Goal: Task Accomplishment & Management: Manage account settings

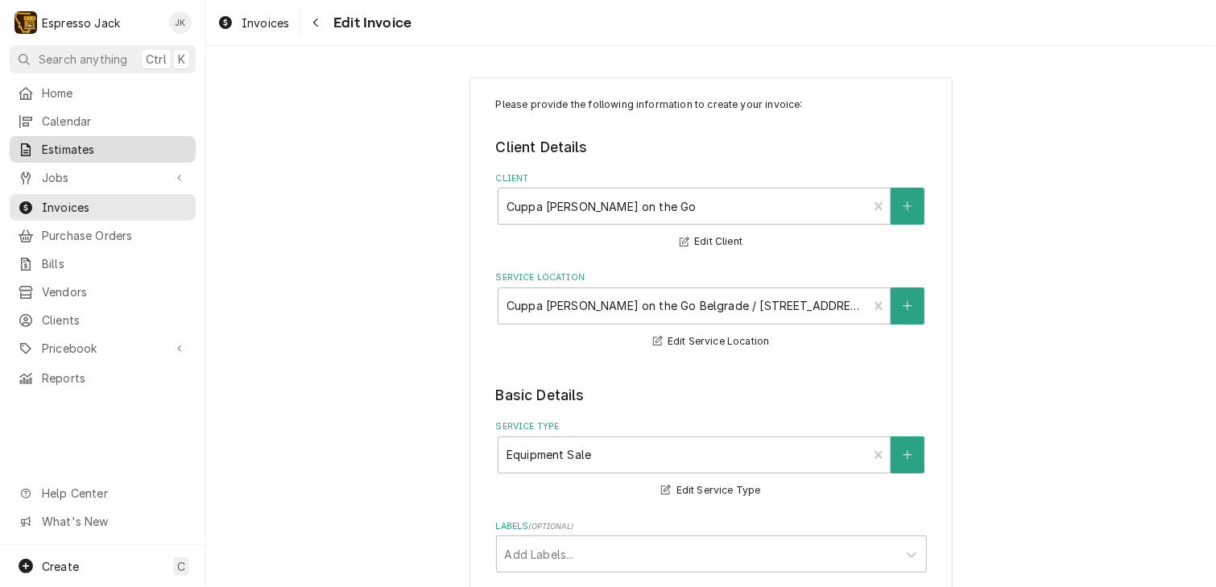
type textarea "x"
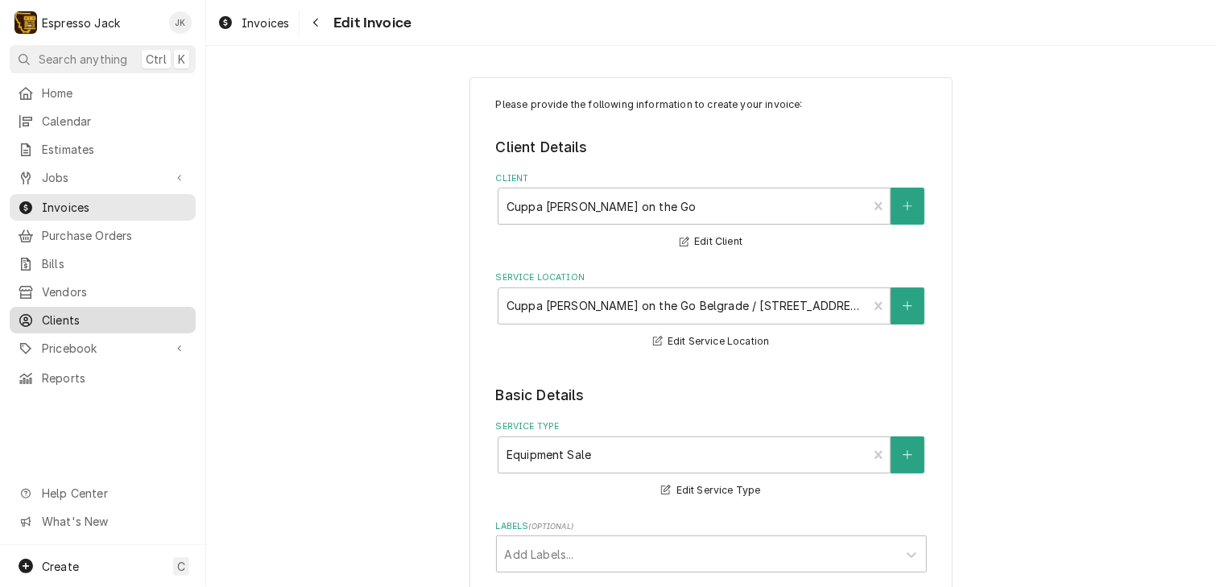
click at [68, 312] on span "Clients" at bounding box center [115, 320] width 146 height 17
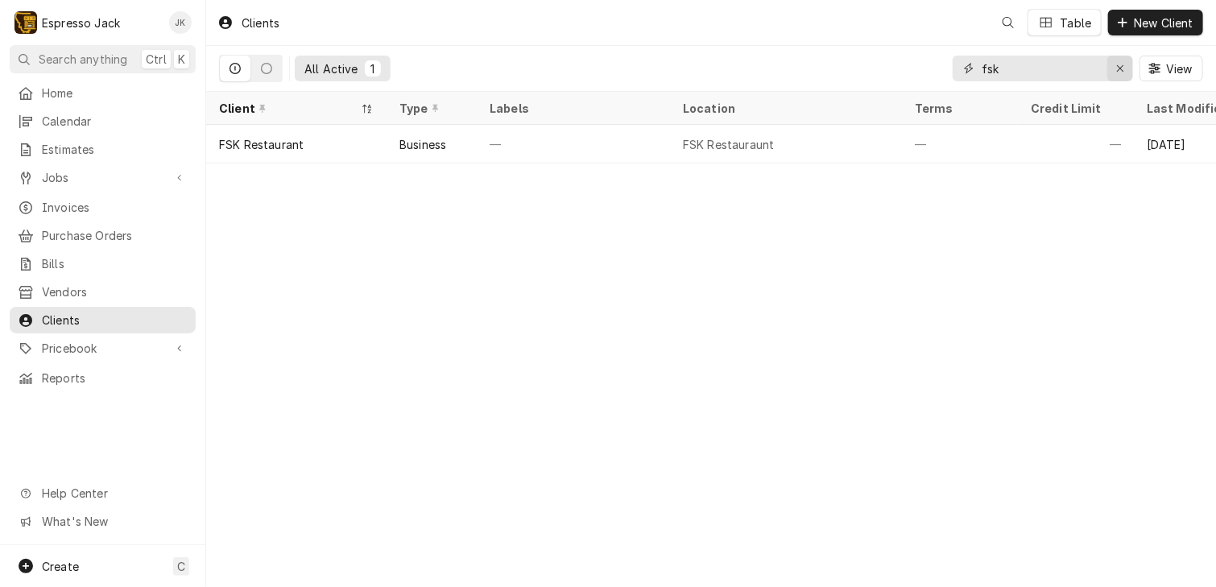
click at [1117, 61] on div "Erase input" at bounding box center [1120, 68] width 16 height 16
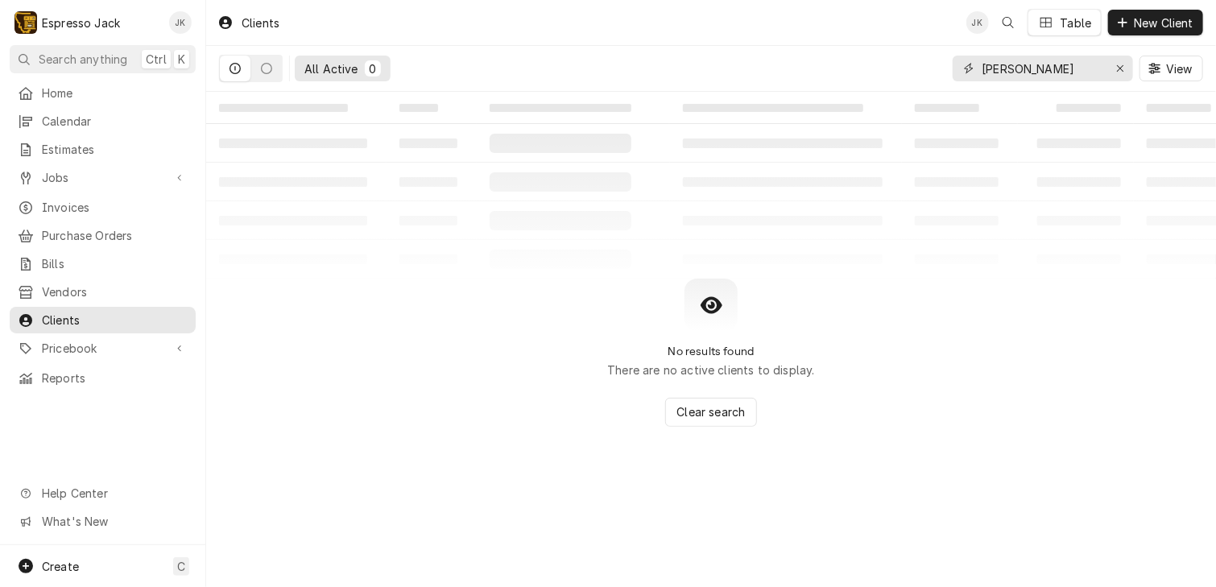
drag, startPoint x: 1049, startPoint y: 72, endPoint x: 908, endPoint y: 55, distance: 142.8
click at [908, 55] on div "All Active 0 simonelli View" at bounding box center [711, 68] width 984 height 45
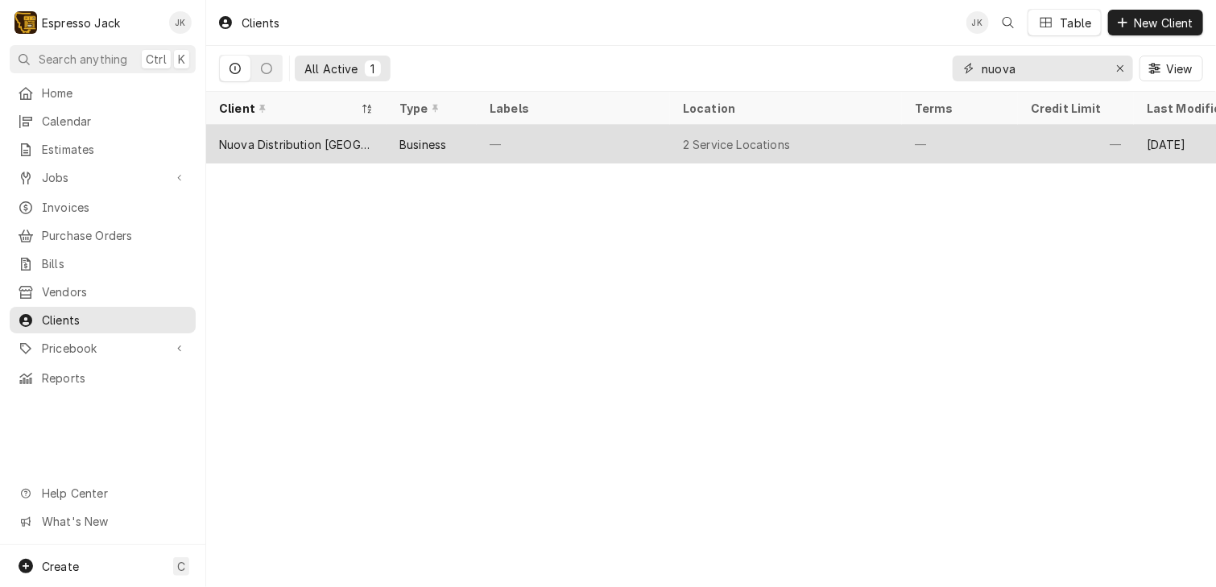
type input "nuova"
click at [440, 139] on div "Business" at bounding box center [422, 144] width 47 height 17
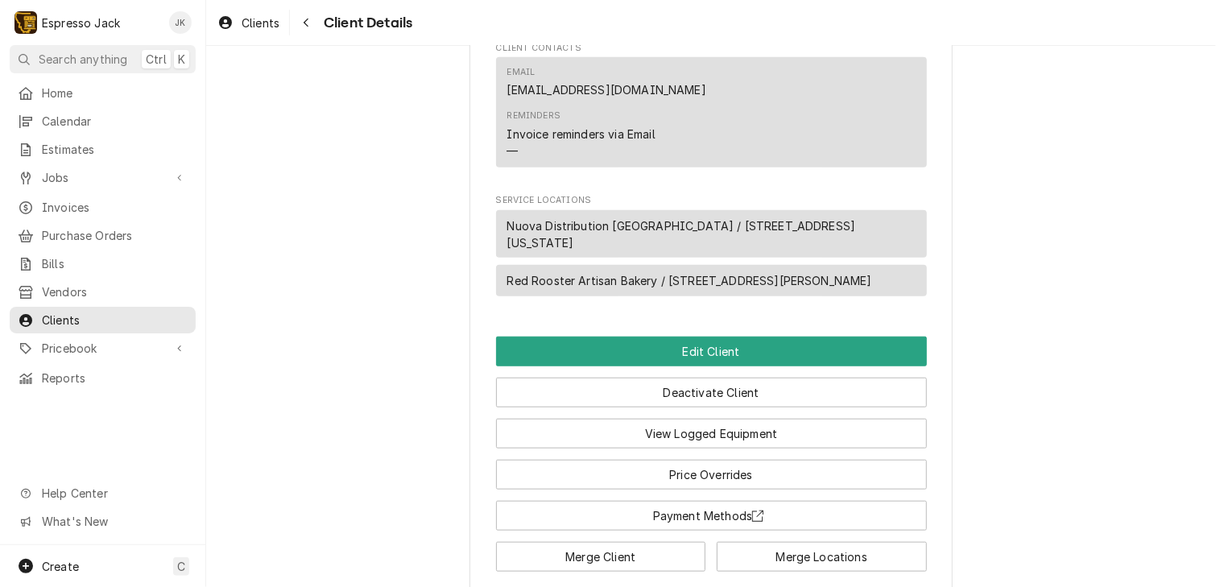
scroll to position [544, 0]
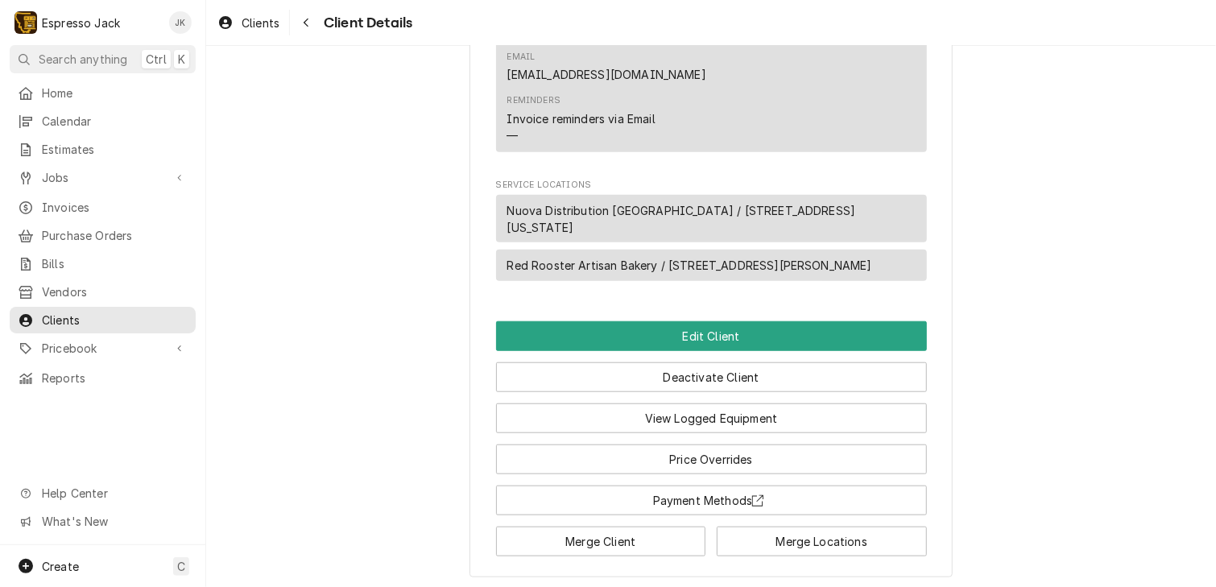
click at [590, 105] on div "Reminders Invoice reminders via Email —" at bounding box center [581, 118] width 148 height 49
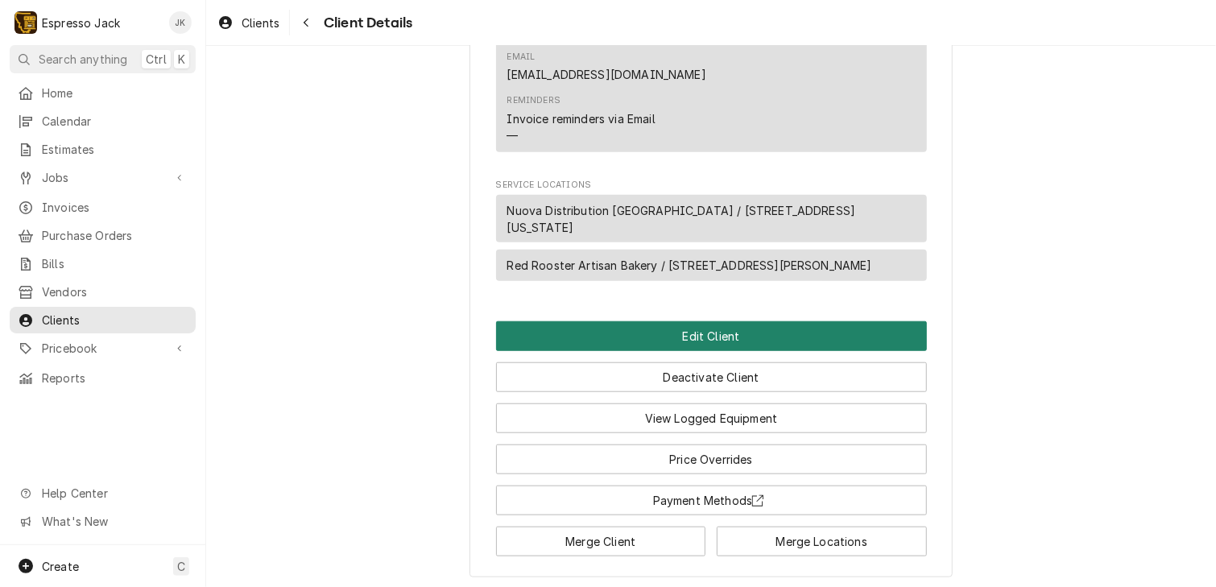
click at [744, 333] on button "Edit Client" at bounding box center [711, 336] width 431 height 30
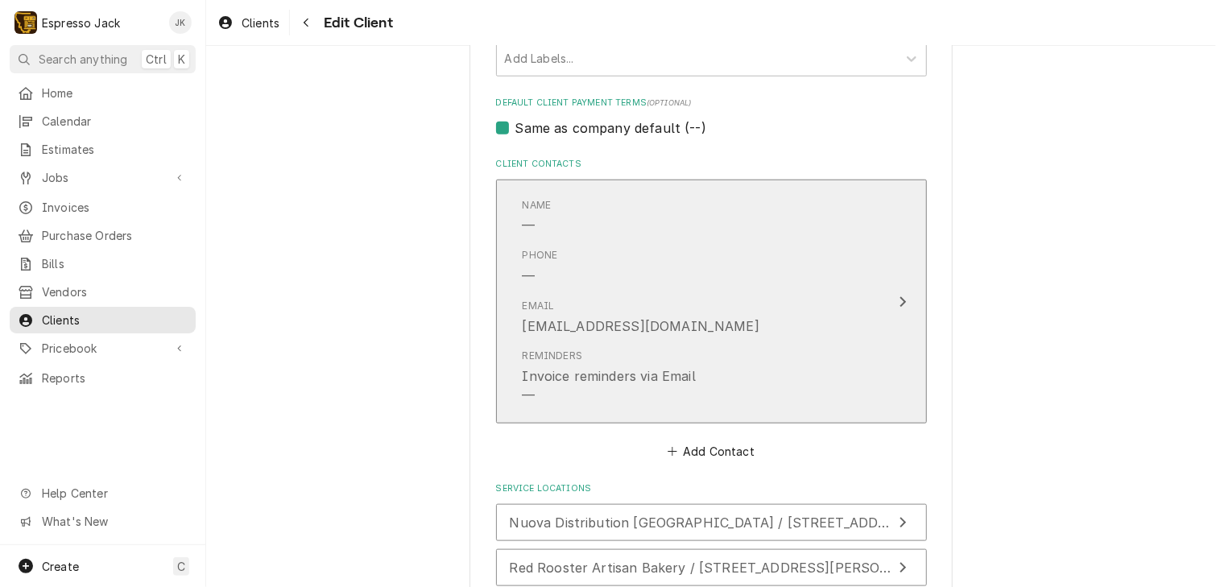
scroll to position [696, 0]
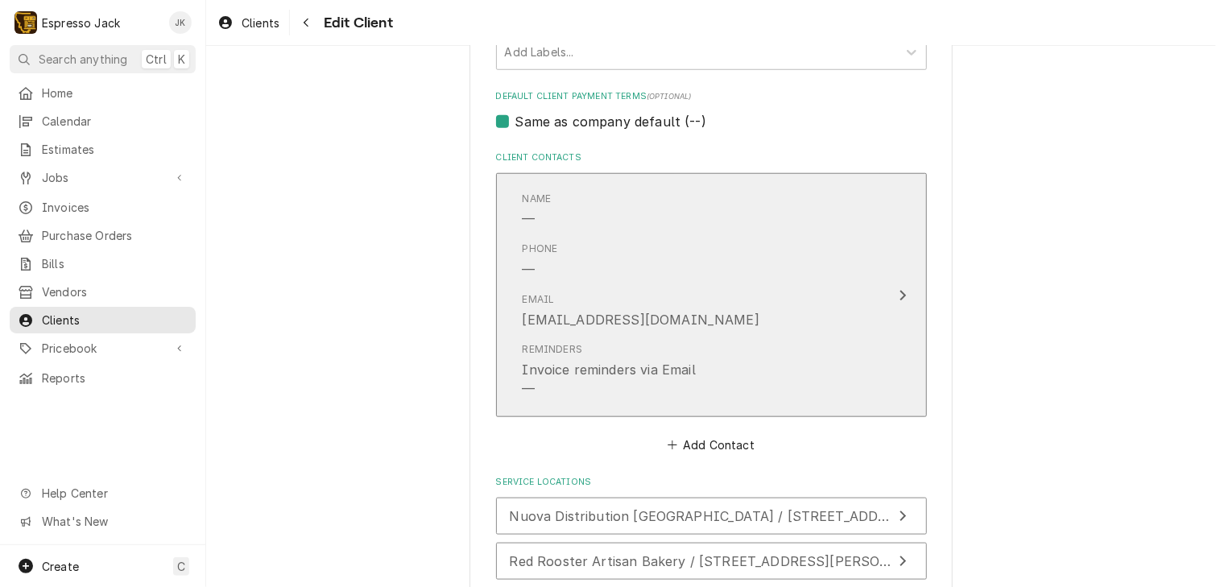
click at [677, 342] on div "Reminders Invoice reminders via Email —" at bounding box center [609, 370] width 173 height 56
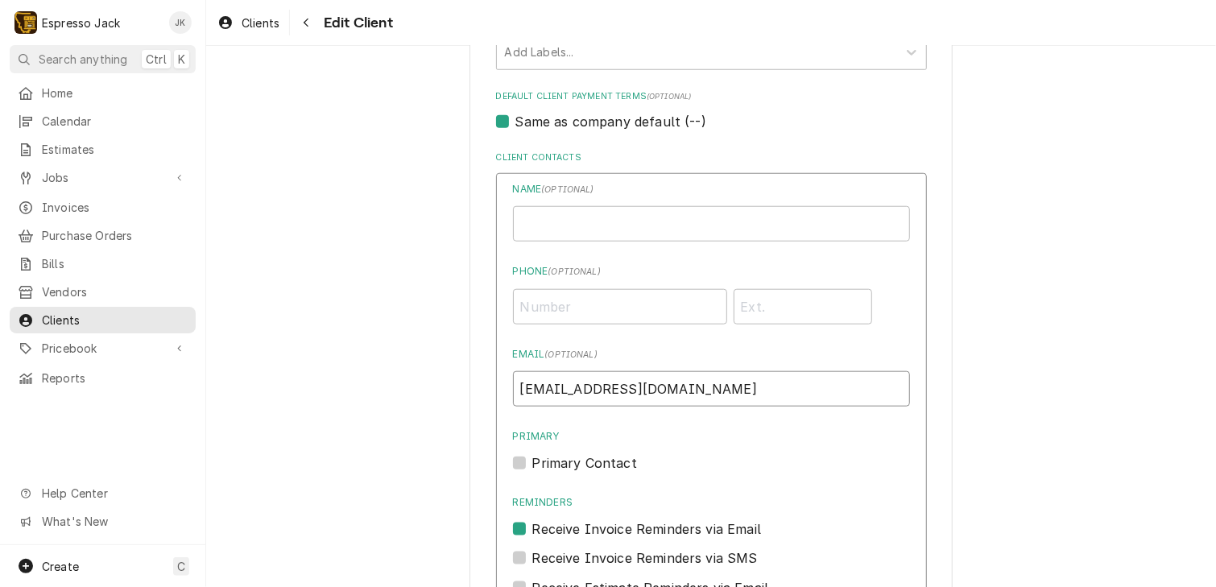
drag, startPoint x: 675, startPoint y: 387, endPoint x: 280, endPoint y: 337, distance: 397.7
click at [280, 337] on div "Please provide the following information about your client: Client Type Industr…" at bounding box center [711, 221] width 1010 height 1709
type input "[EMAIL_ADDRESS][DOMAIN_NAME]"
click at [419, 379] on div "Please provide the following information about your client: Client Type Industr…" at bounding box center [711, 221] width 1010 height 1709
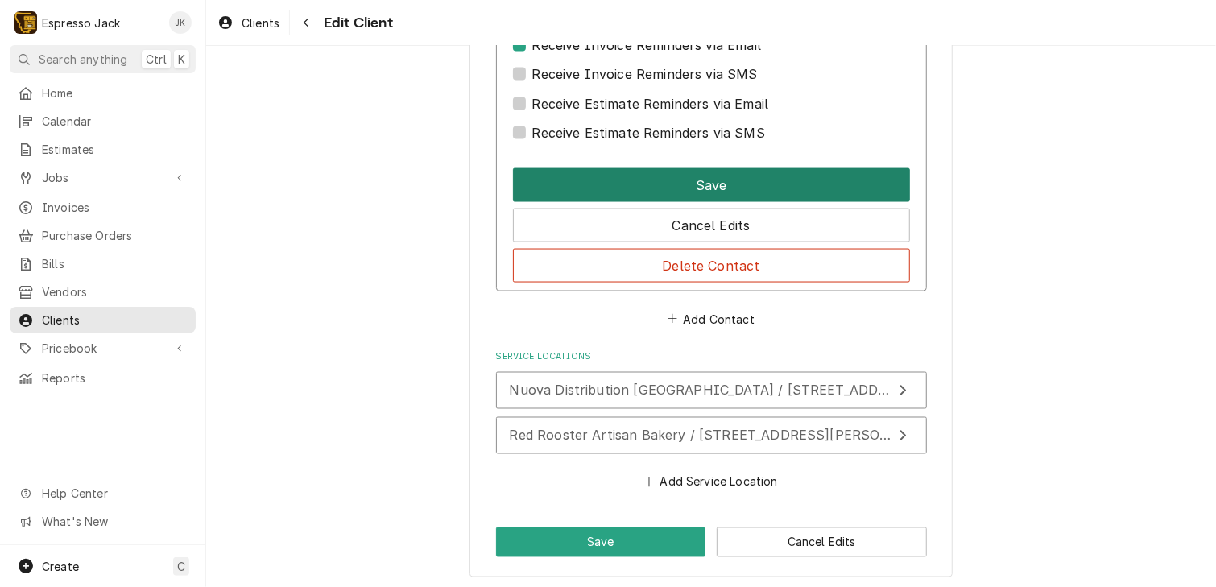
click at [722, 186] on button "Save" at bounding box center [711, 185] width 397 height 34
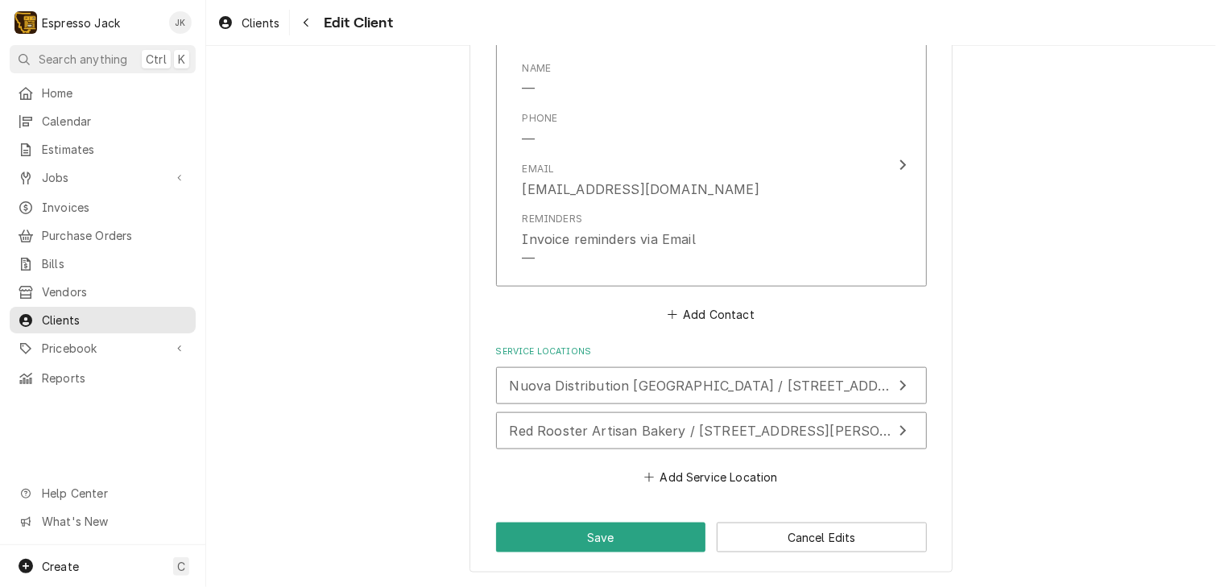
scroll to position [823, 0]
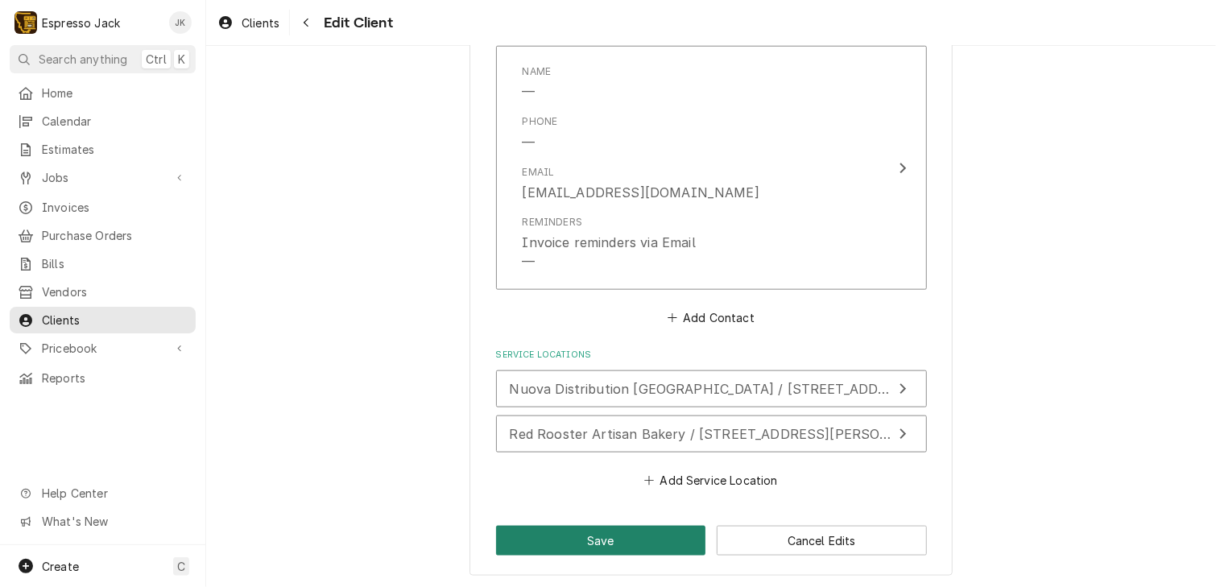
click at [648, 548] on button "Save" at bounding box center [601, 541] width 210 height 30
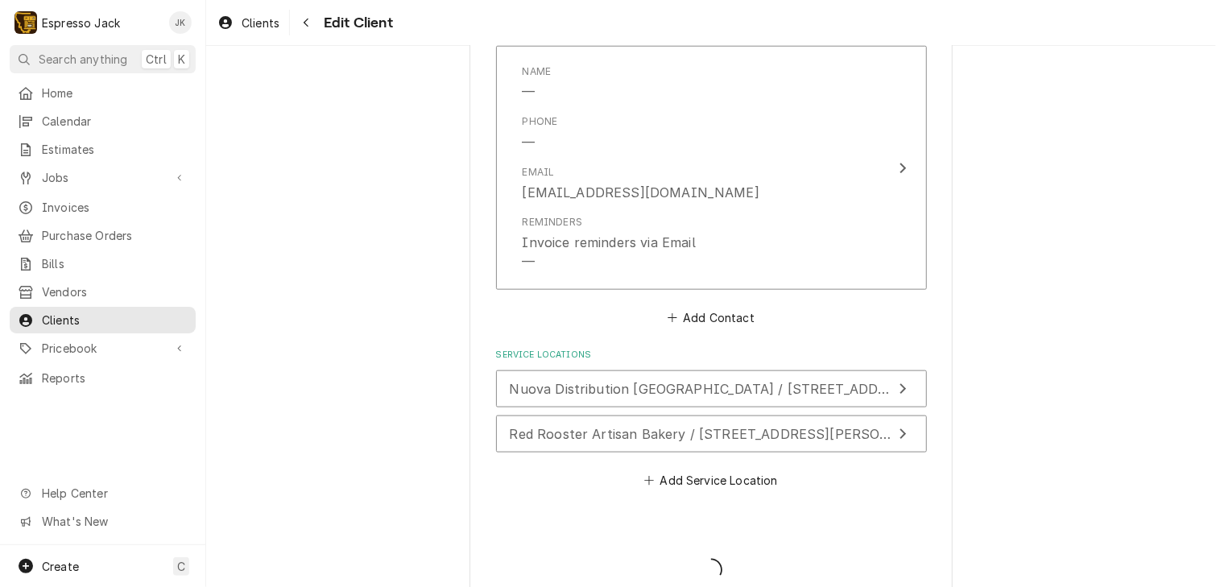
type textarea "x"
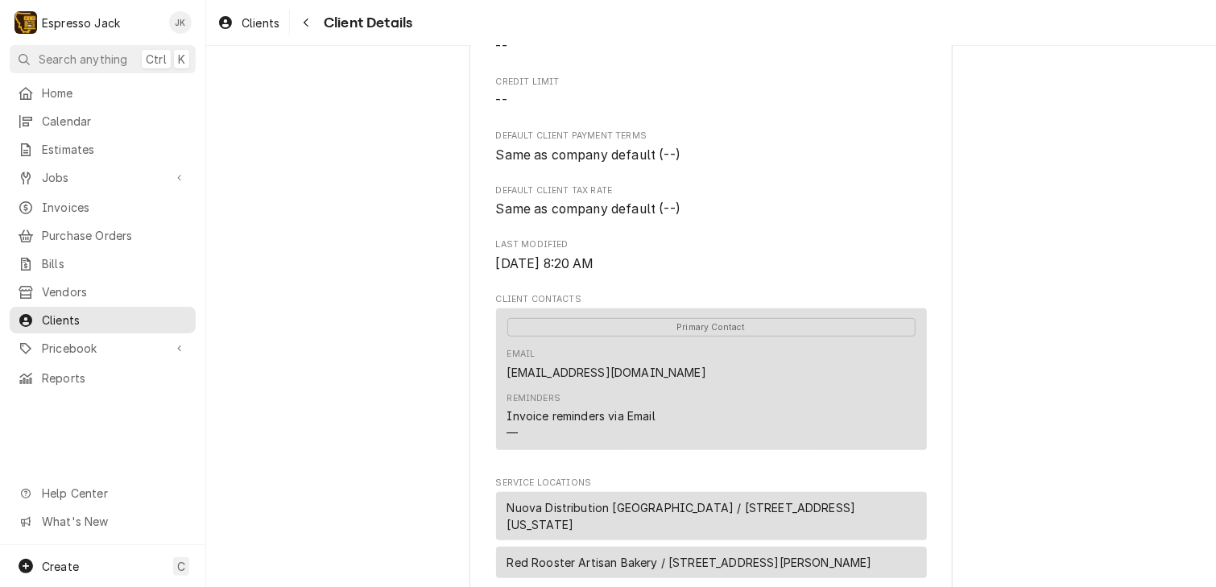
scroll to position [387, 0]
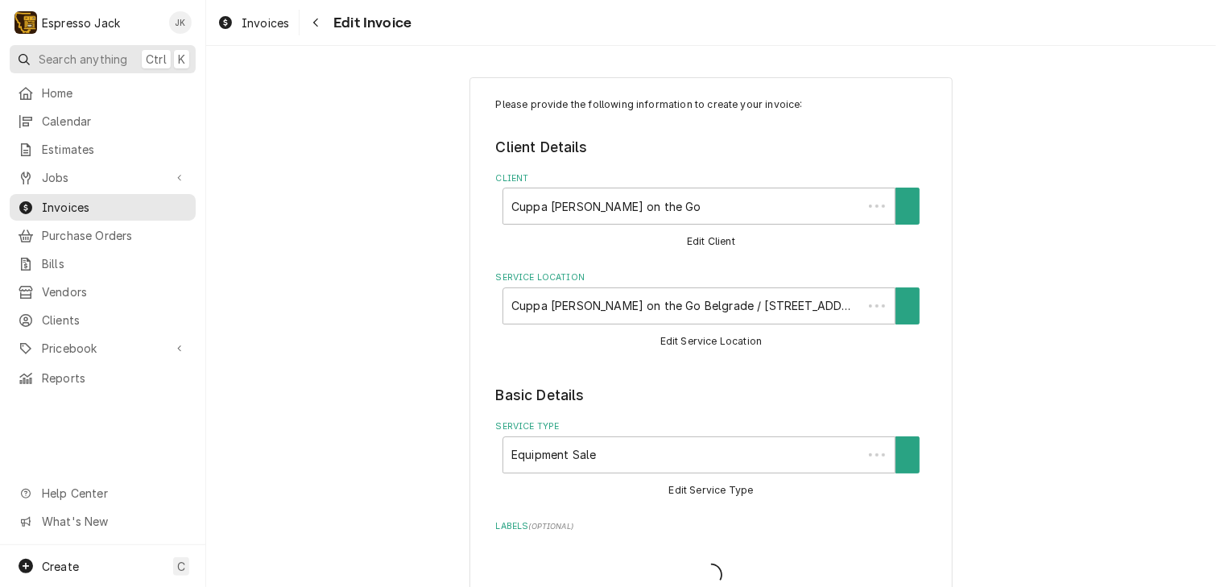
type textarea "x"
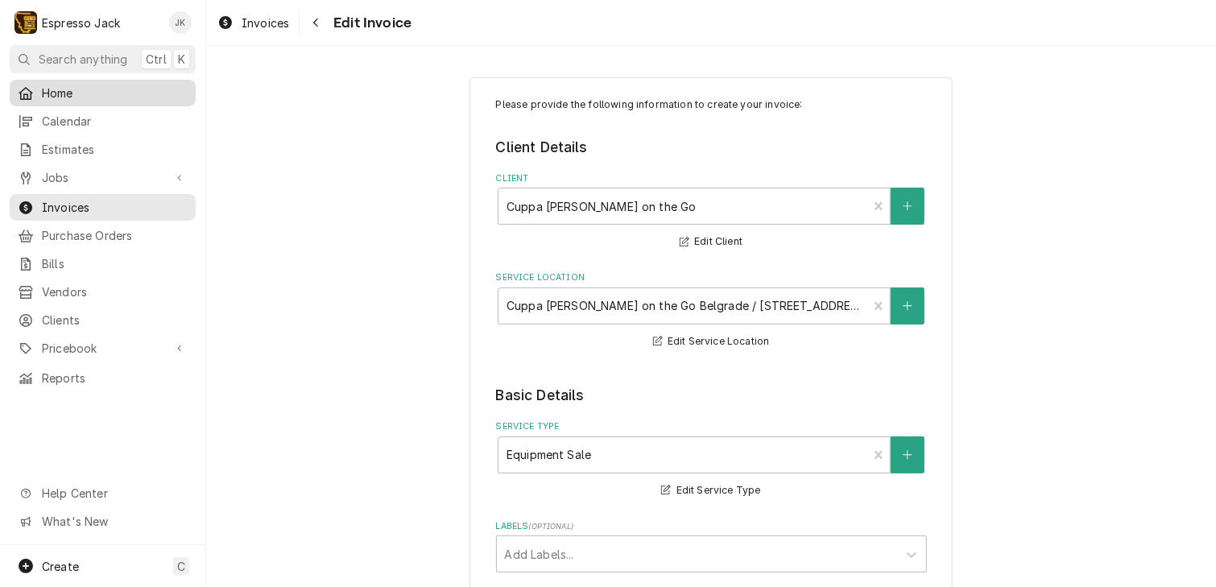
click at [101, 85] on span "Home" at bounding box center [115, 93] width 146 height 17
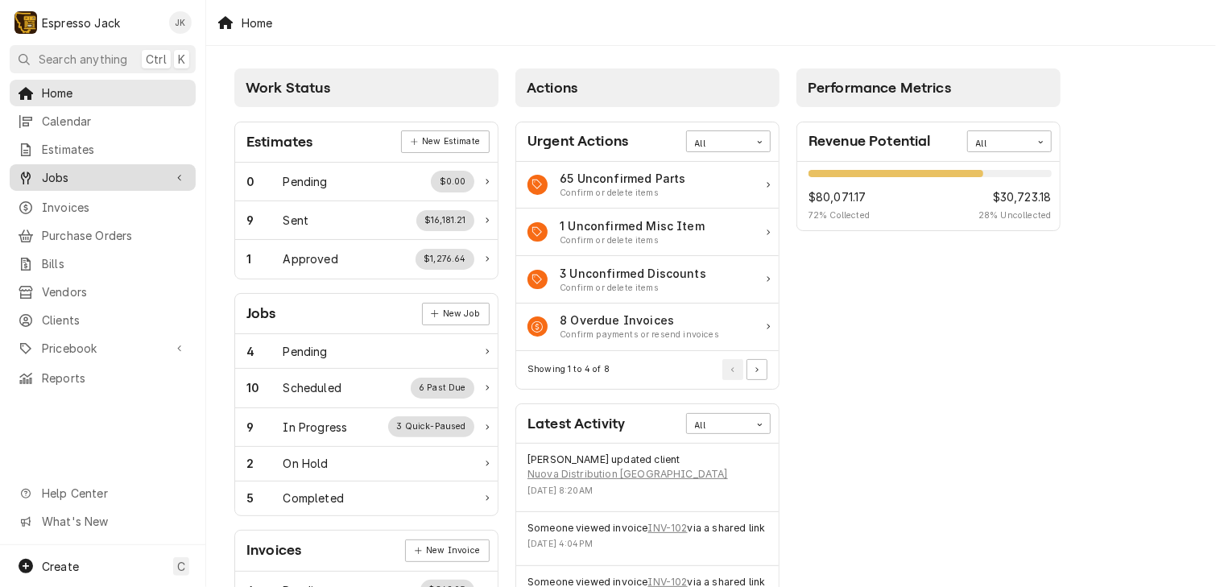
click at [117, 171] on span "Jobs" at bounding box center [103, 177] width 122 height 17
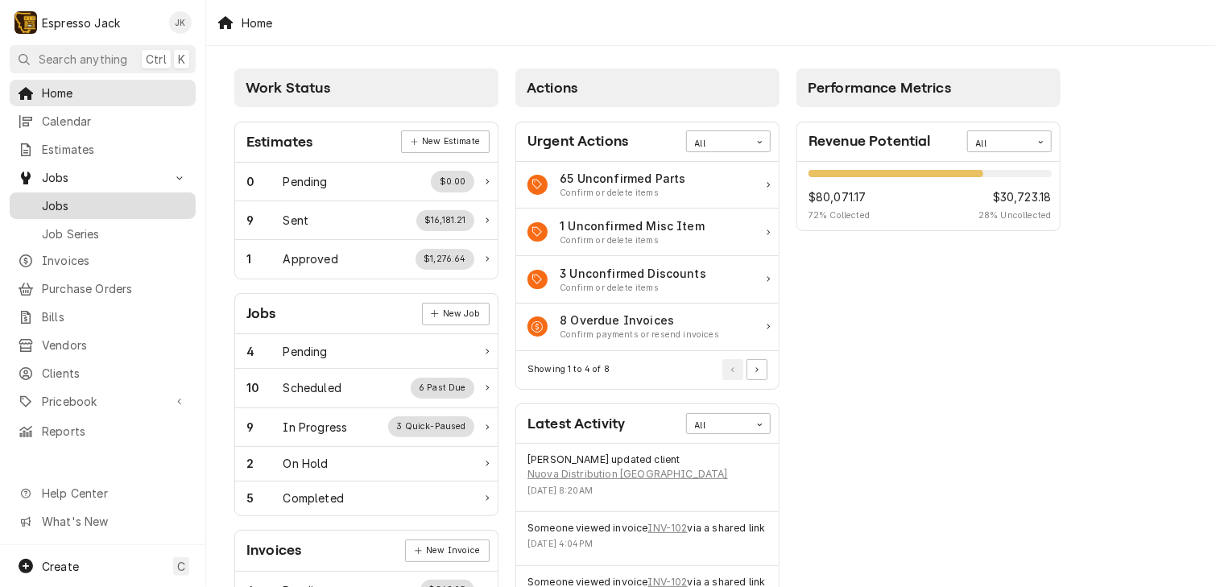
click at [100, 197] on span "Jobs" at bounding box center [115, 205] width 146 height 17
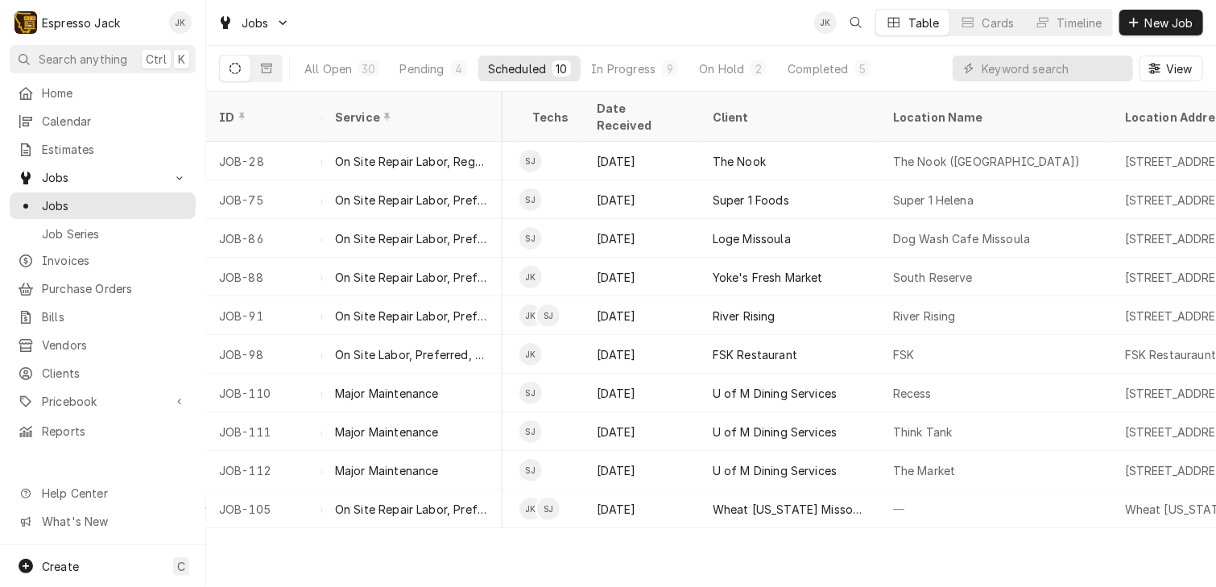
scroll to position [0, 587]
click at [789, 73] on div "Completed" at bounding box center [818, 68] width 60 height 17
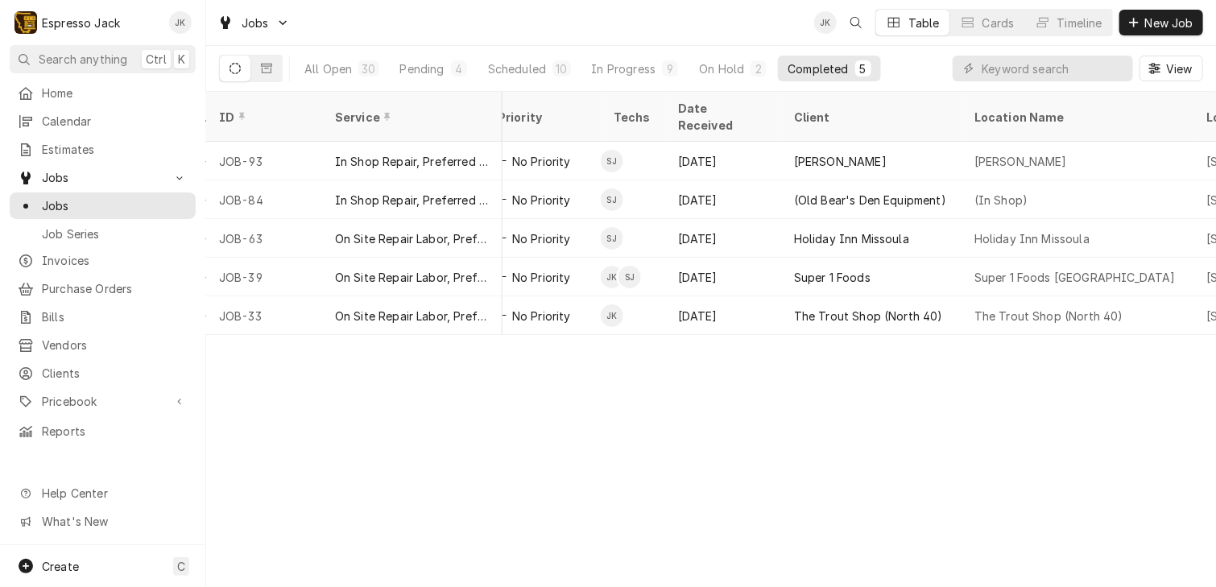
scroll to position [0, 0]
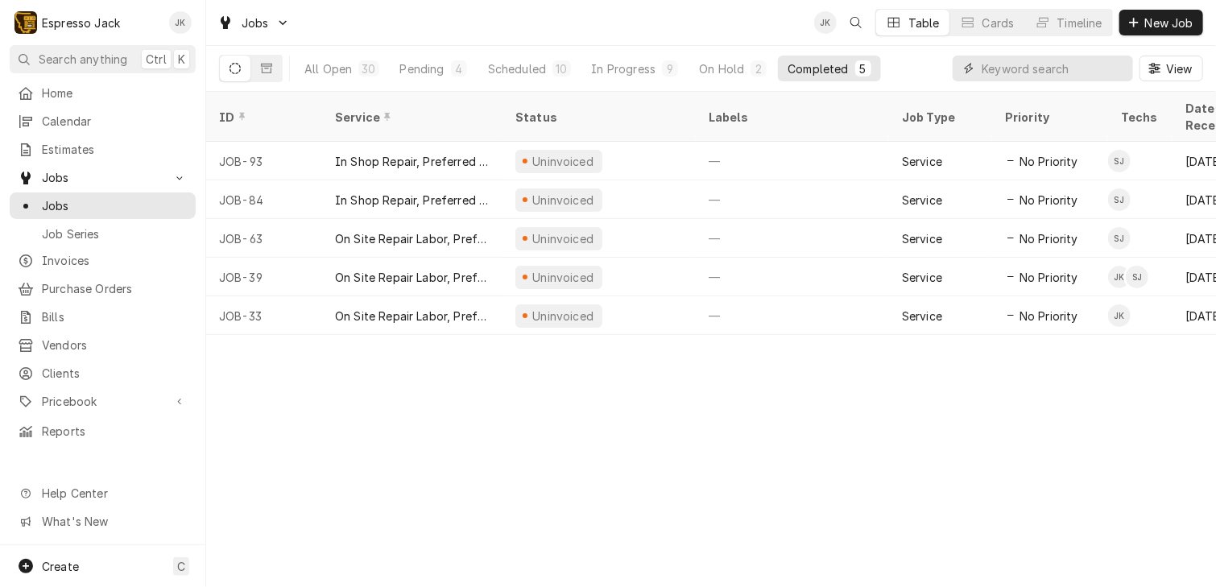
click at [1002, 64] on input "Dynamic Content Wrapper" at bounding box center [1053, 69] width 143 height 26
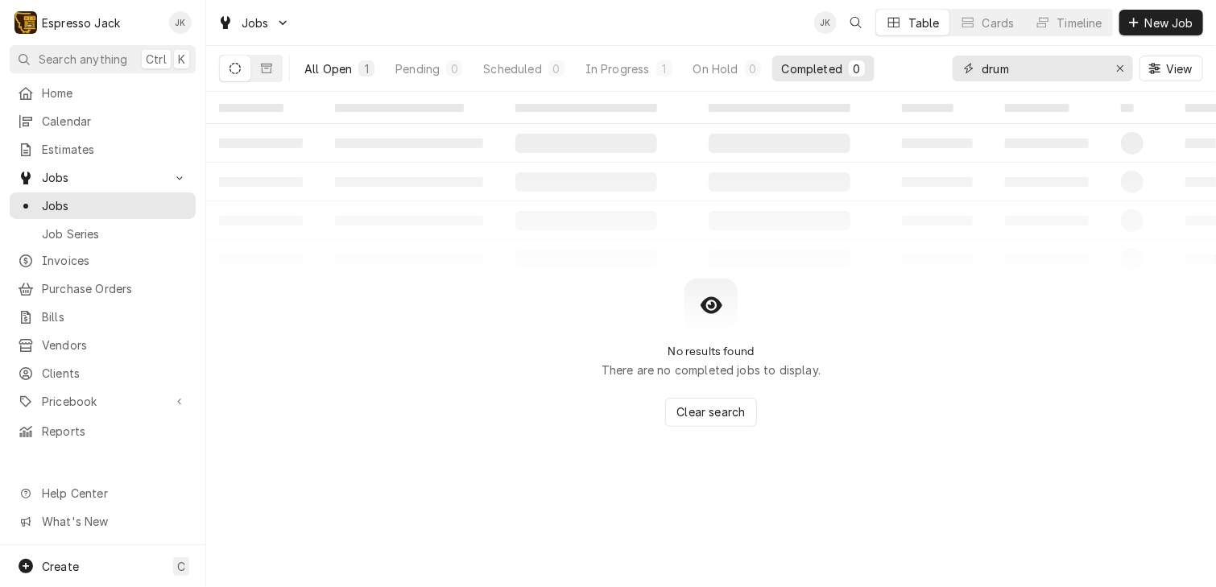
type input "drum"
click at [337, 64] on div "All Open" at bounding box center [328, 68] width 48 height 17
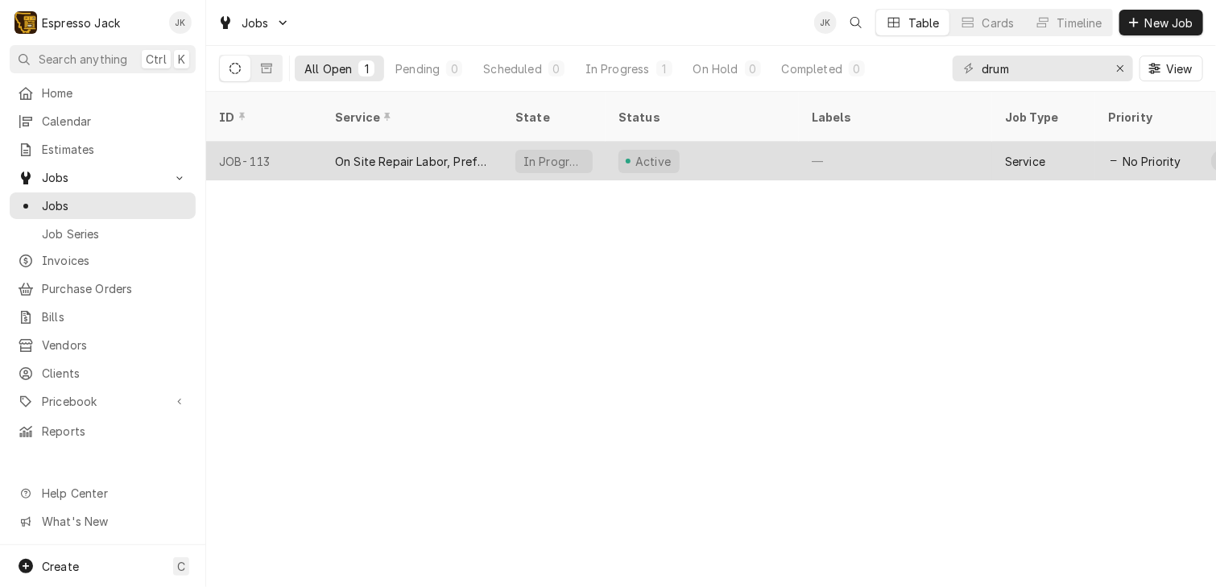
click at [763, 142] on div "Active" at bounding box center [702, 161] width 193 height 39
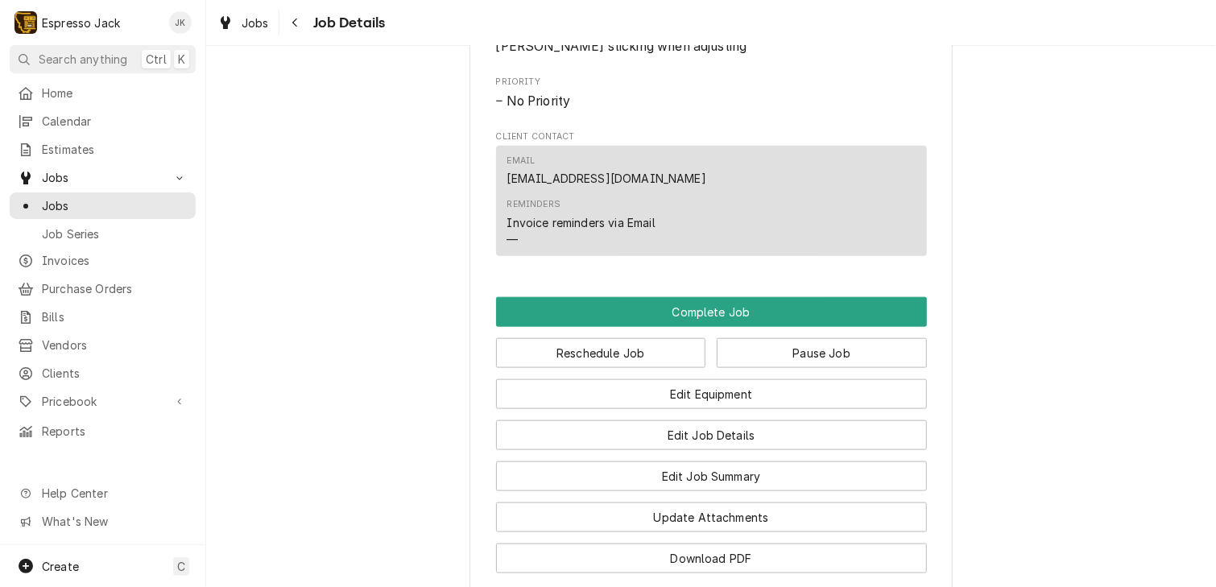
scroll to position [928, 0]
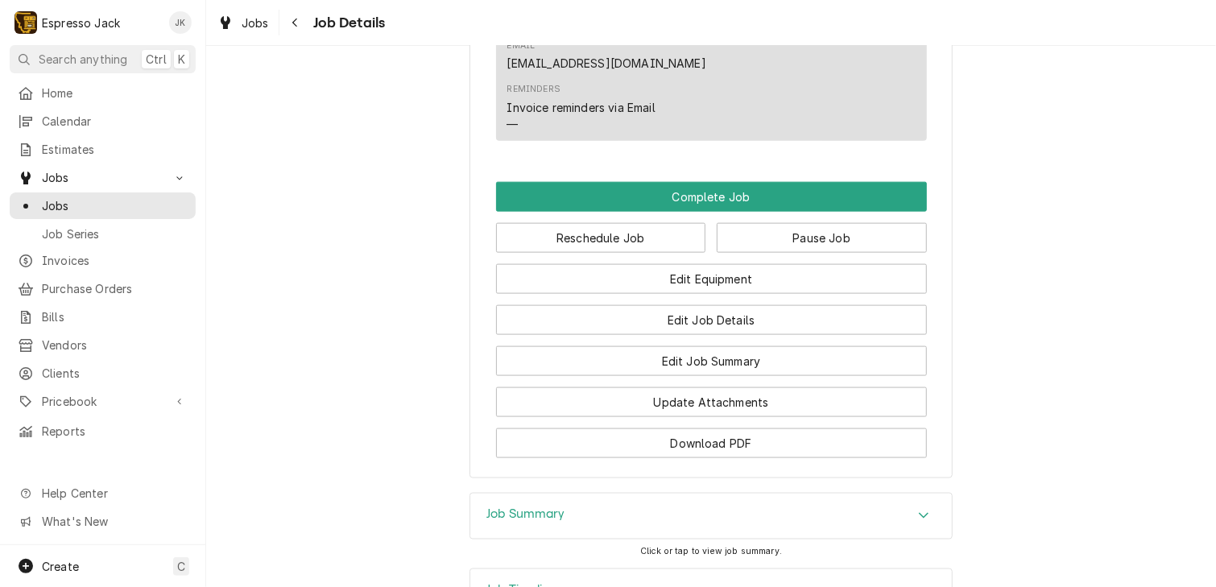
click at [772, 109] on div "Reminders Invoice reminders via Email —" at bounding box center [711, 107] width 408 height 60
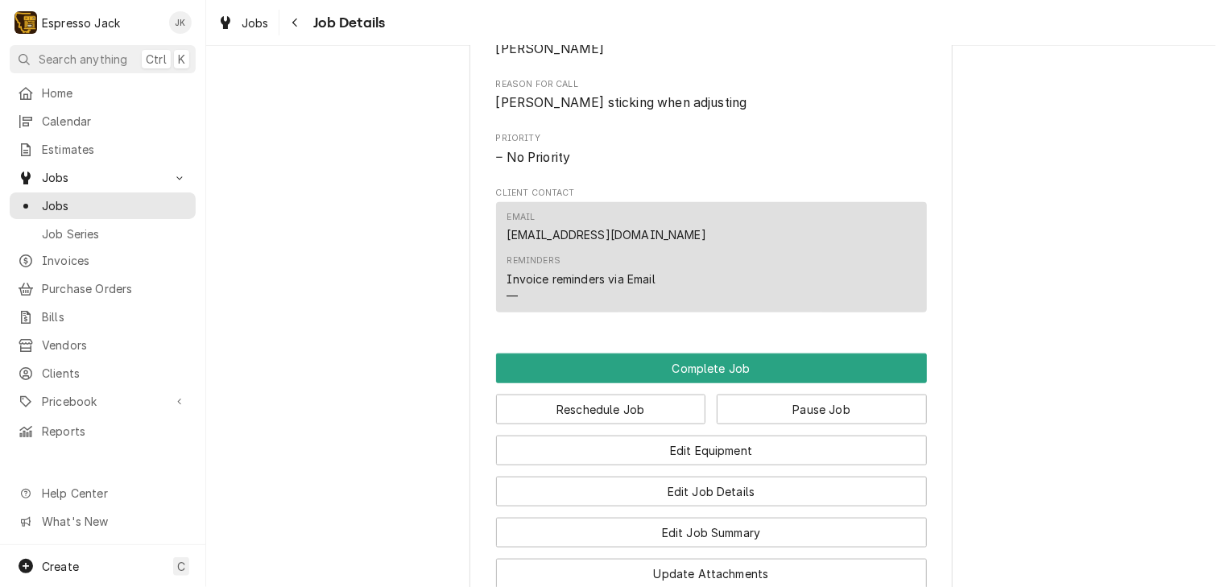
scroll to position [619, 0]
